Goal: Information Seeking & Learning: Learn about a topic

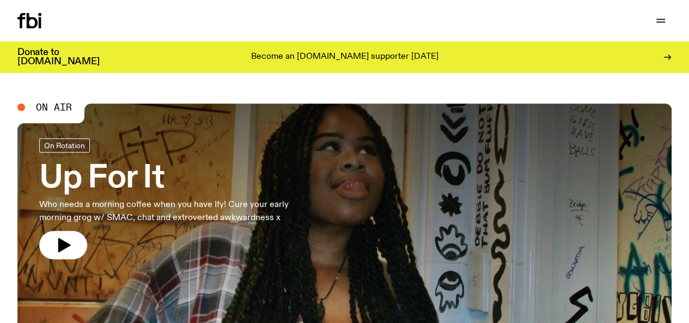
click at [0, 0] on link "Schedule" at bounding box center [0, 0] width 0 height 0
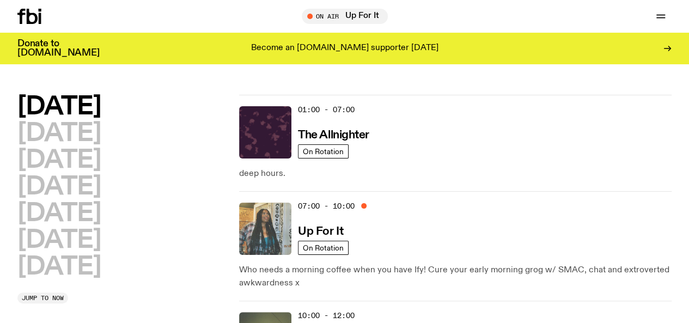
scroll to position [53, 0]
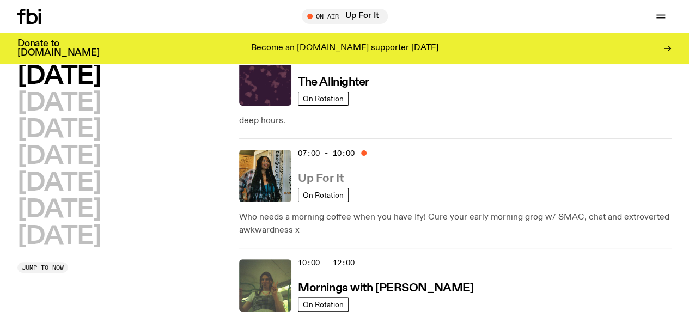
click at [324, 173] on h3 "Up For It" at bounding box center [320, 178] width 45 height 11
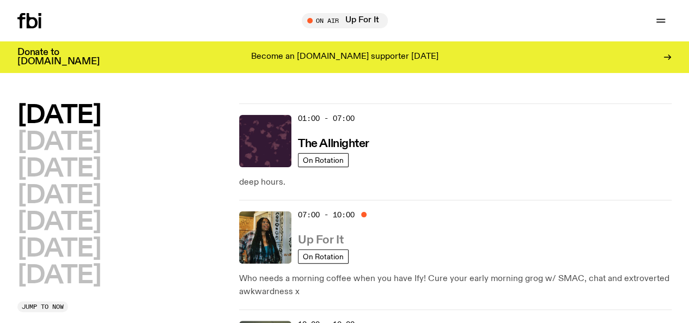
click at [319, 235] on h3 "Up For It" at bounding box center [320, 240] width 45 height 11
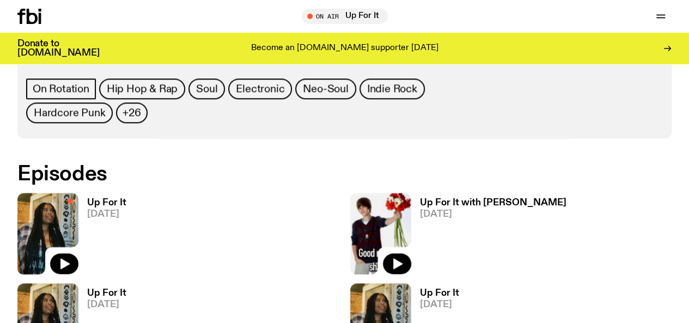
scroll to position [616, 0]
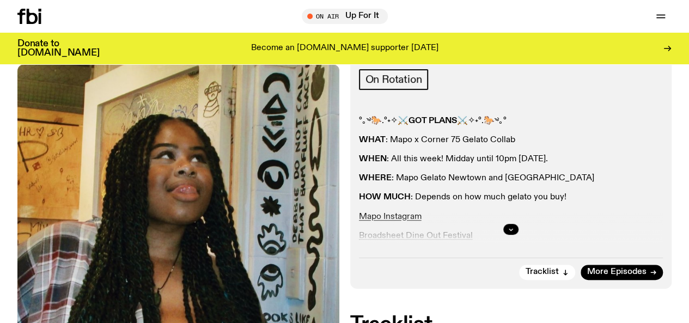
scroll to position [158, 0]
click at [510, 234] on button "button" at bounding box center [511, 228] width 15 height 11
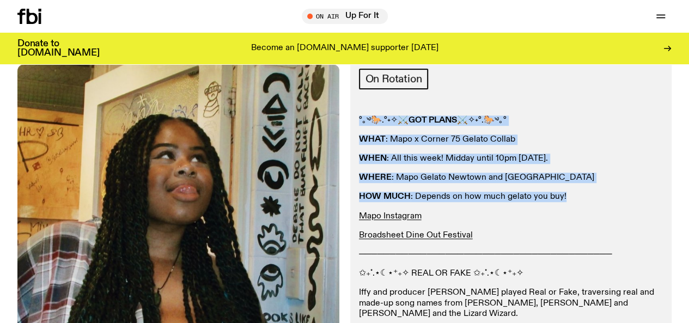
drag, startPoint x: 593, startPoint y: 210, endPoint x: 354, endPoint y: 132, distance: 251.1
click at [354, 132] on div "Aired on [DATE] 7:00am On Rotation °｡༄🐎.°˖✧⚔️ GOT PLANS ⚔️✧˖°.🐎༄｡° WHAT : Mapo …" at bounding box center [511, 258] width 322 height 441
copy div "°｡༄🐎.°˖✧⚔️ GOT PLANS ⚔️✧˖°.🐎༄｡° WHAT : Mapo x Corner 75 Gelato Collab WHEN : Al…"
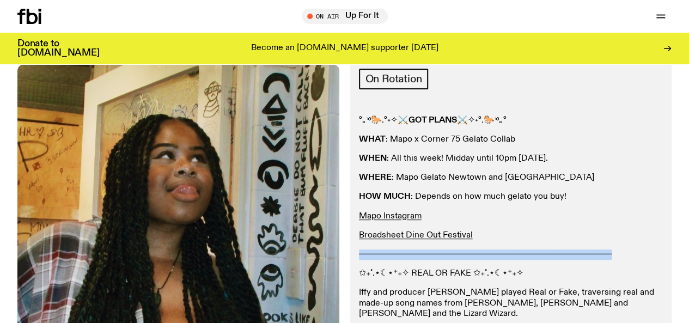
drag, startPoint x: 620, startPoint y: 263, endPoint x: 358, endPoint y: 273, distance: 261.8
click at [358, 273] on div "Aired on [DATE] 7:00am On Rotation °｡༄🐎.°˖✧⚔️ GOT PLANS ⚔️✧˖°.🐎༄｡° WHAT : Mapo …" at bounding box center [511, 258] width 322 height 441
copy p "─────────────────────────────────────────"
